Goal: Information Seeking & Learning: Learn about a topic

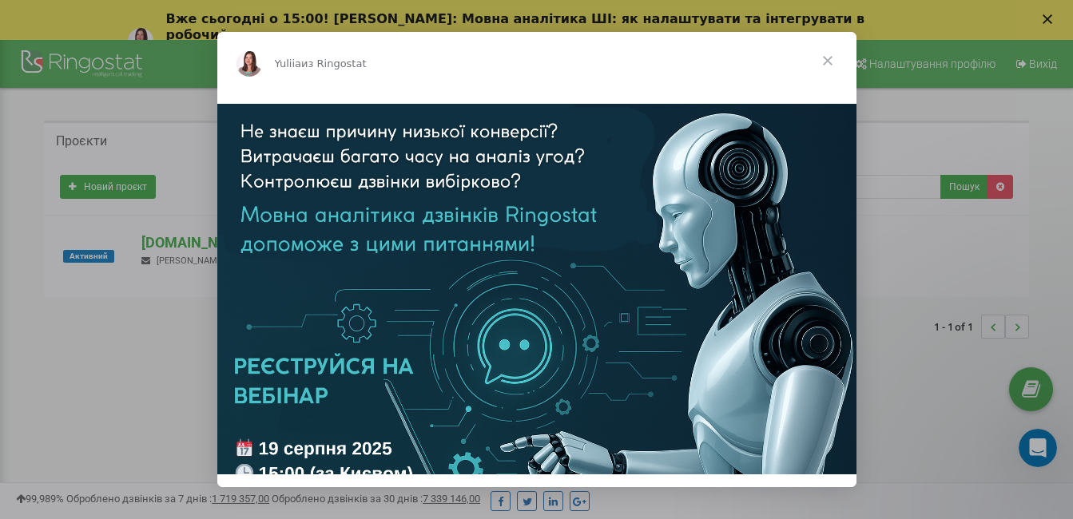
click at [822, 59] on span "Закрыть" at bounding box center [828, 61] width 58 height 58
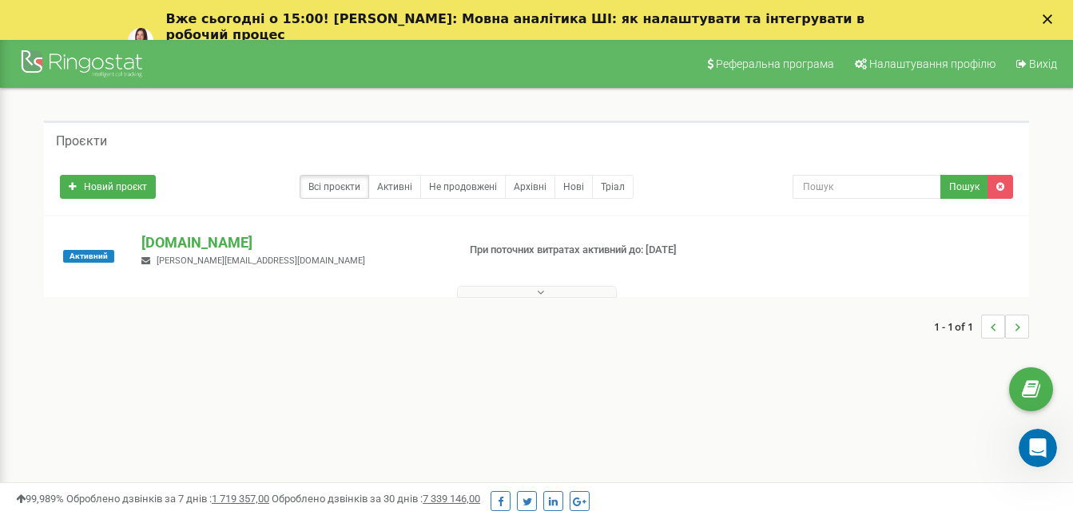
click at [538, 290] on icon at bounding box center [540, 292] width 7 height 11
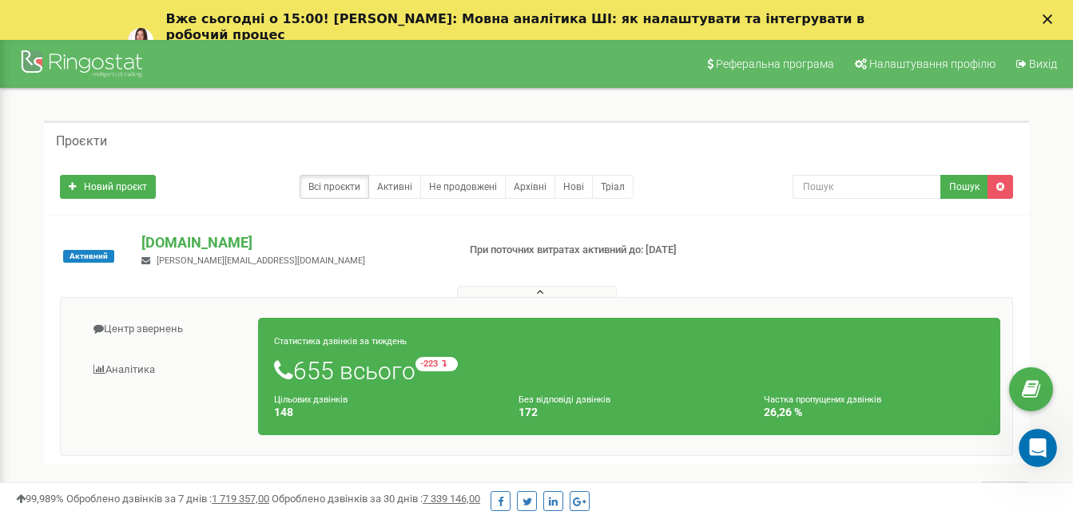
click at [1058, 12] on div "Вже сьогодні о 15:00! Вебінар: Мовна аналітика ШІ: як налаштувати та інтегруват…" at bounding box center [536, 40] width 1073 height 69
click at [1052, 18] on icon "Закрыть" at bounding box center [1048, 19] width 10 height 10
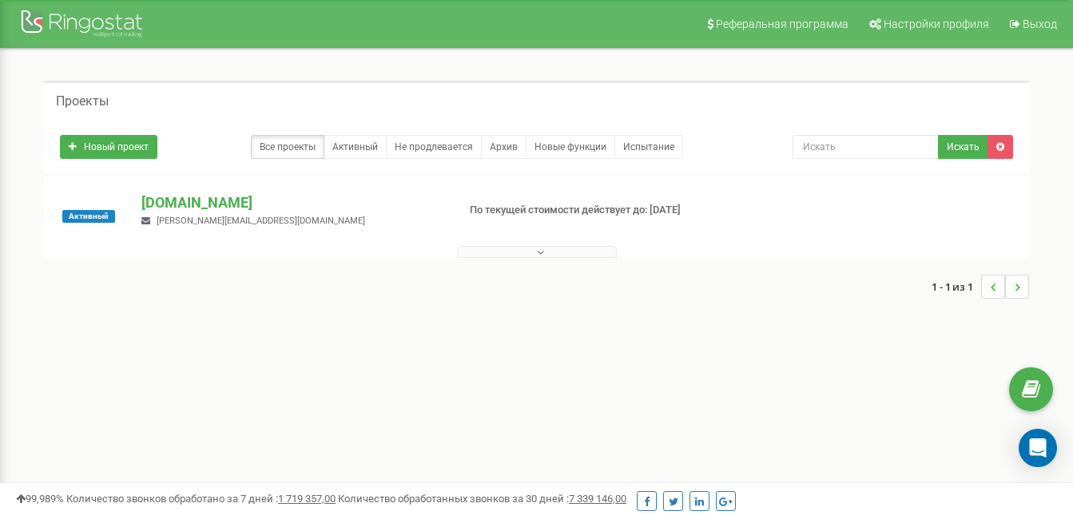
click at [531, 252] on button at bounding box center [537, 252] width 160 height 12
